Goal: Obtain resource: Obtain resource

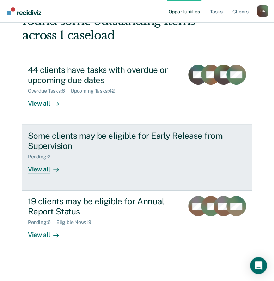
scroll to position [63, 0]
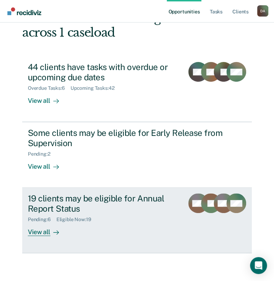
click at [100, 205] on div "19 clients may be eligible for Annual Report Status" at bounding box center [103, 203] width 150 height 20
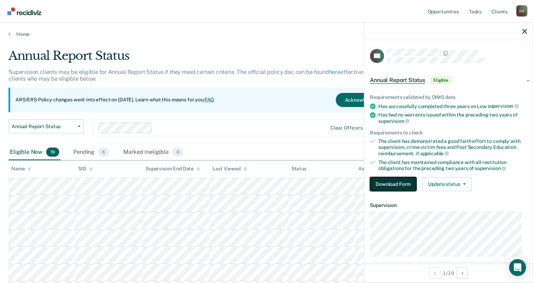
click at [278, 187] on button "Download Form" at bounding box center [393, 184] width 46 height 14
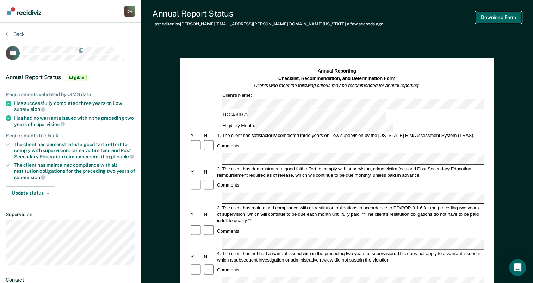
click at [278, 15] on button "Download Form" at bounding box center [498, 18] width 46 height 12
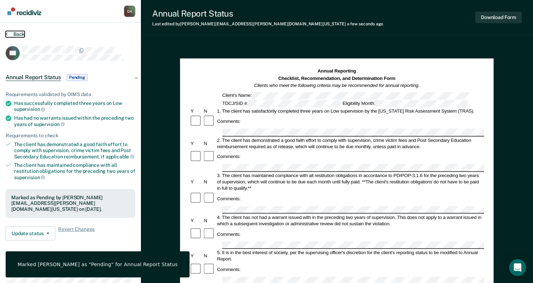
click at [17, 35] on button "Back" at bounding box center [15, 34] width 19 height 6
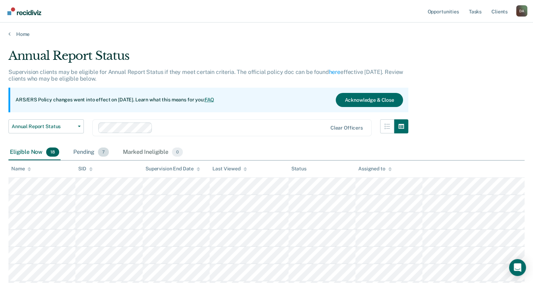
click at [95, 147] on div "Pending 7" at bounding box center [91, 152] width 38 height 15
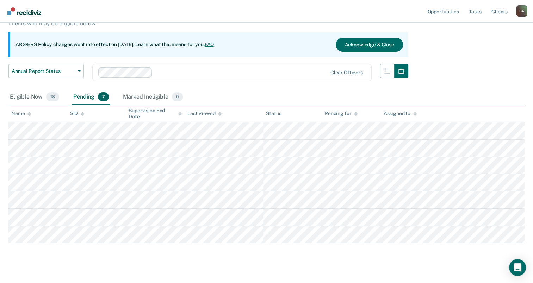
scroll to position [65, 0]
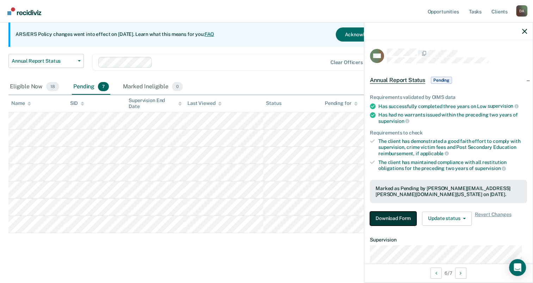
click at [278, 214] on button "Download Form" at bounding box center [393, 219] width 46 height 14
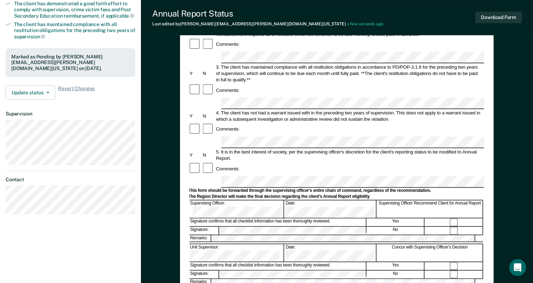
scroll to position [211, 0]
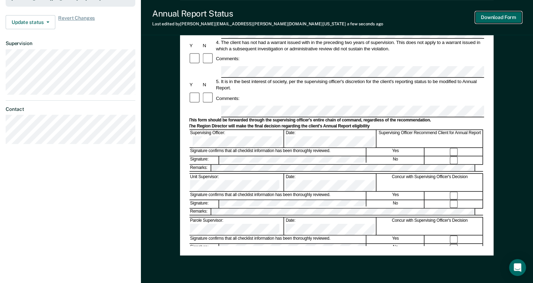
click at [278, 20] on button "Download Form" at bounding box center [498, 18] width 46 height 12
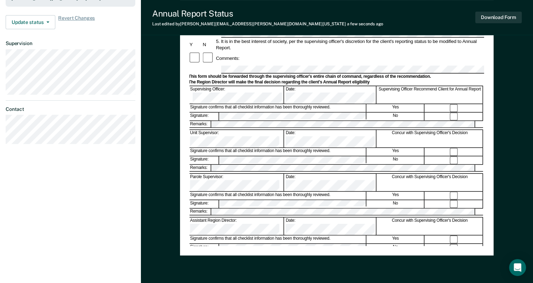
scroll to position [0, 0]
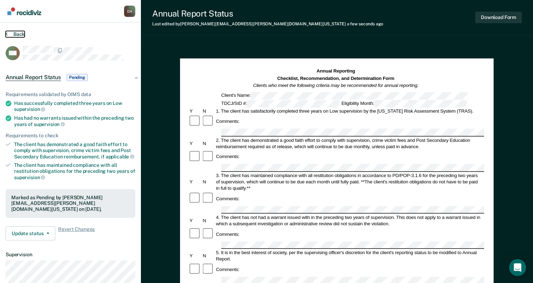
click at [8, 33] on button "Back" at bounding box center [15, 34] width 19 height 6
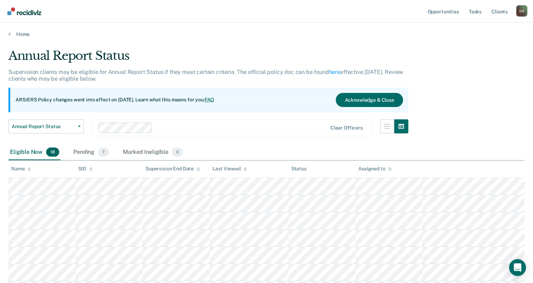
click at [31, 149] on div "Eligible Now 18" at bounding box center [34, 152] width 52 height 15
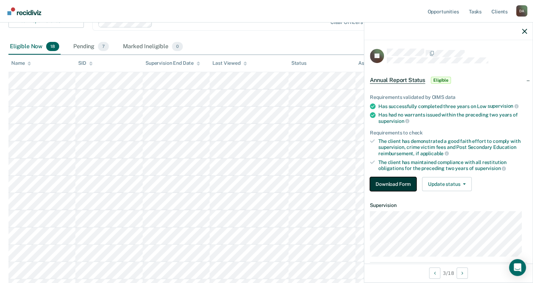
click at [278, 184] on button "Download Form" at bounding box center [393, 184] width 46 height 14
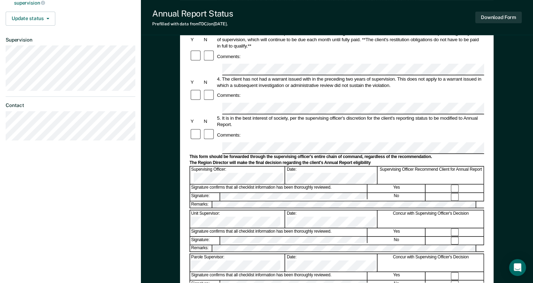
scroll to position [176, 0]
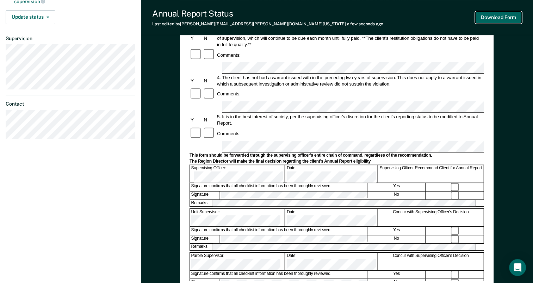
click at [278, 14] on button "Download Form" at bounding box center [498, 18] width 46 height 12
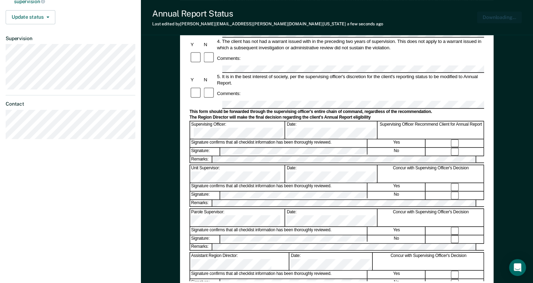
scroll to position [0, 0]
